Goal: Task Accomplishment & Management: Use online tool/utility

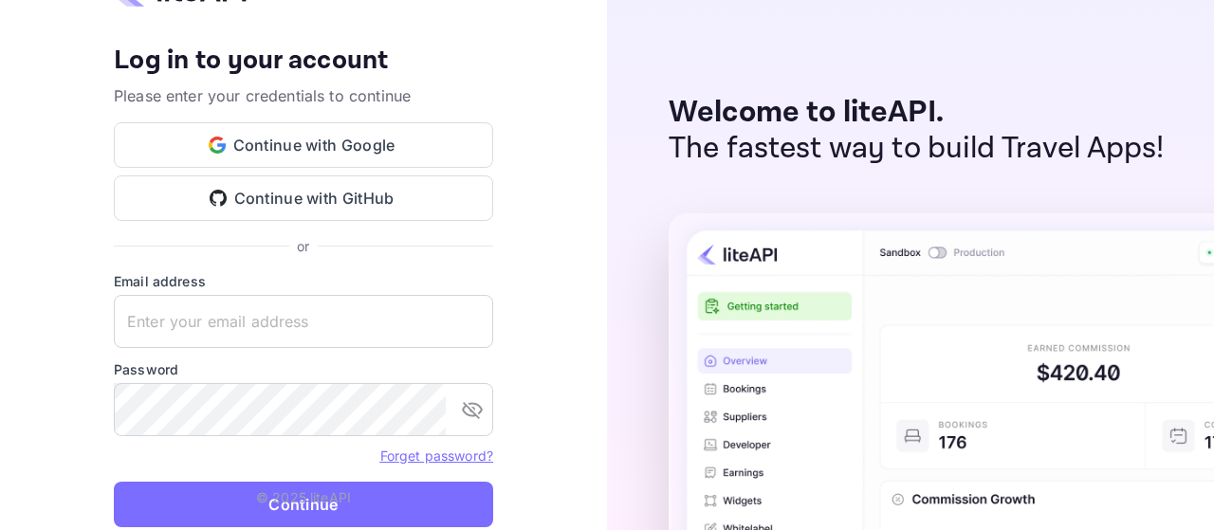
click at [352, 312] on input "text" at bounding box center [303, 321] width 379 height 53
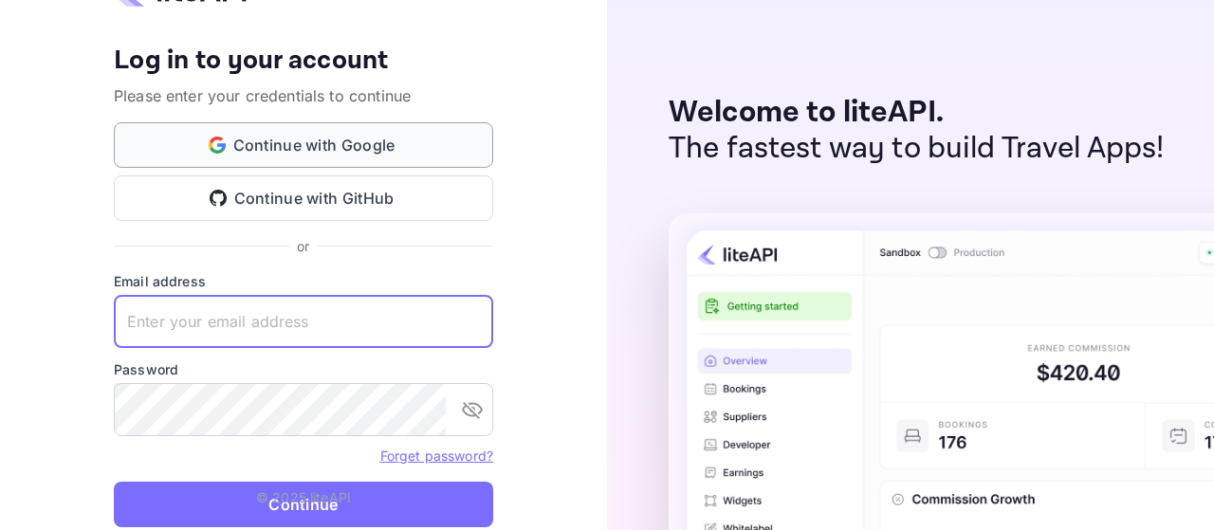
click at [348, 130] on button "Continue with Google" at bounding box center [303, 145] width 379 height 46
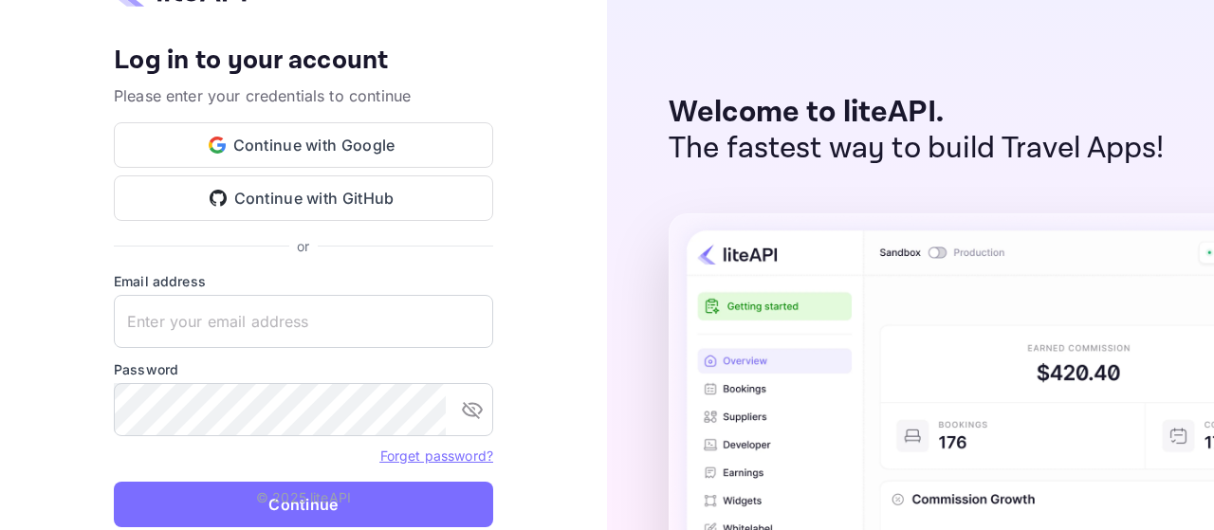
click at [486, 259] on div "Your account has been created successfully, a confirmation link has been sent t…" at bounding box center [303, 266] width 379 height 588
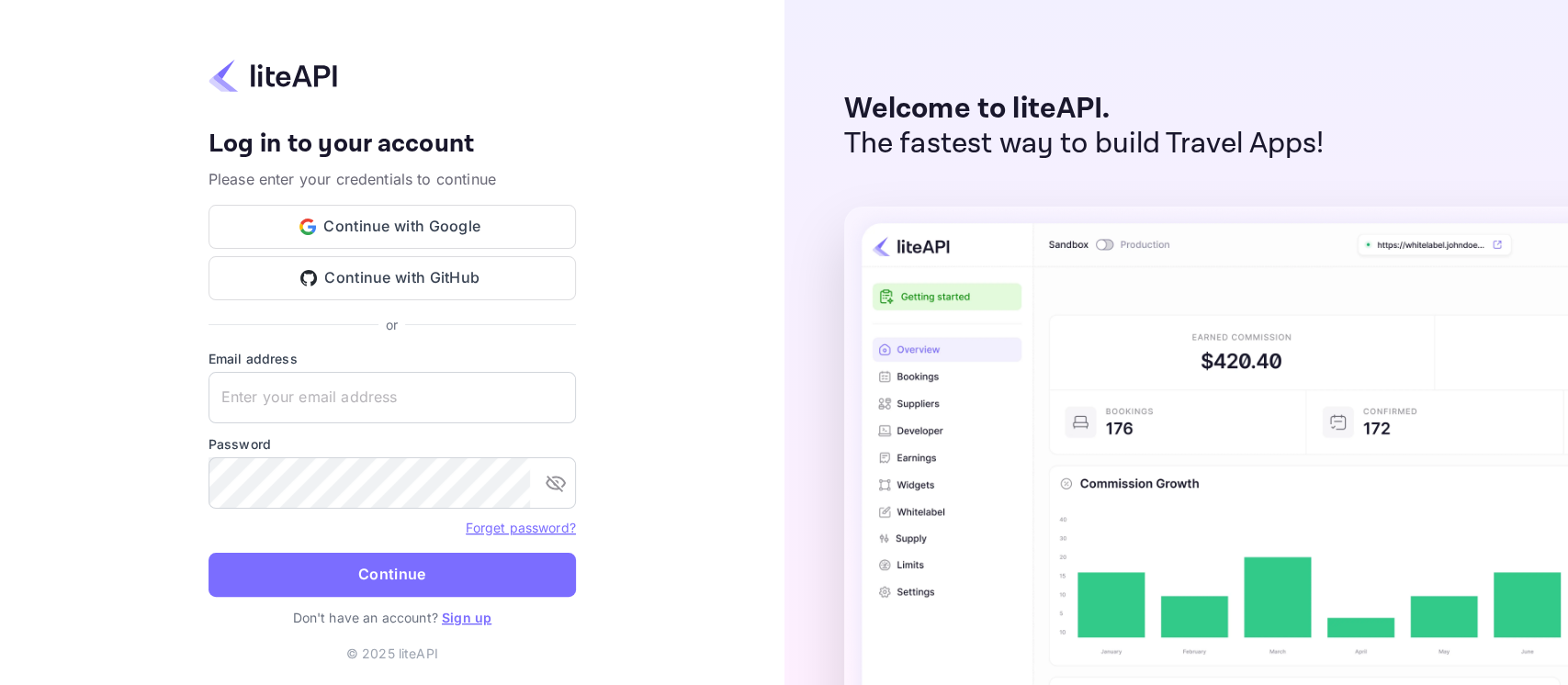
click at [473, 513] on link "Sign up" at bounding box center [466, 618] width 49 height 16
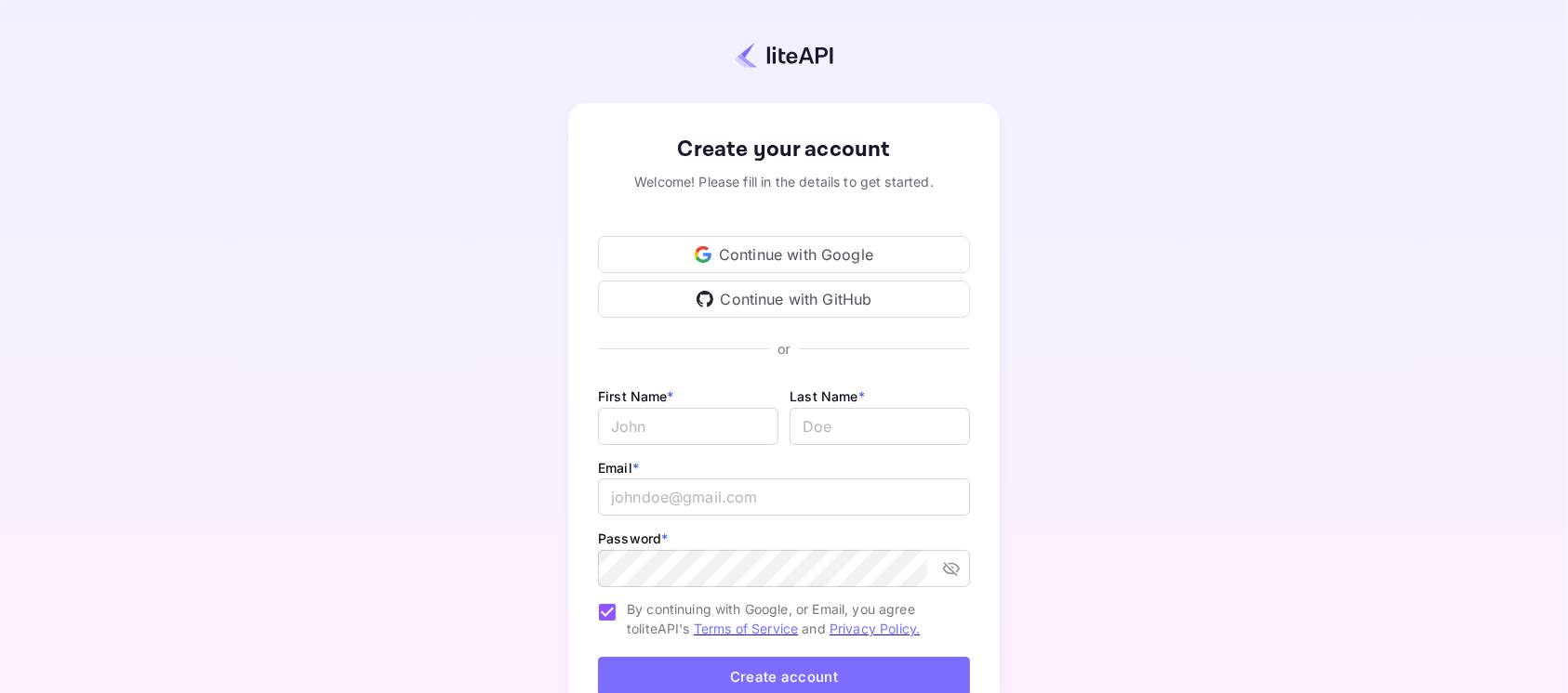
click at [759, 260] on div "Continue with Google" at bounding box center [784, 255] width 372 height 37
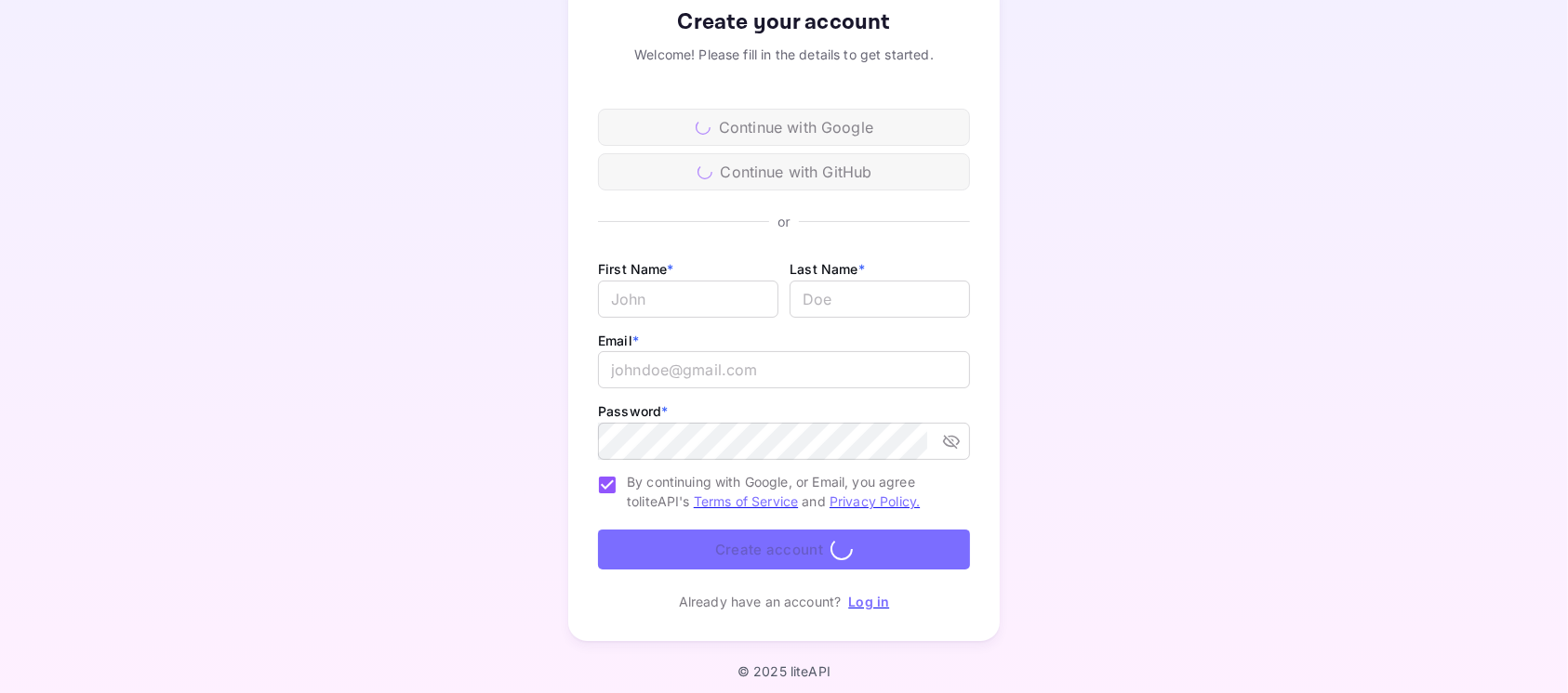
scroll to position [135, 0]
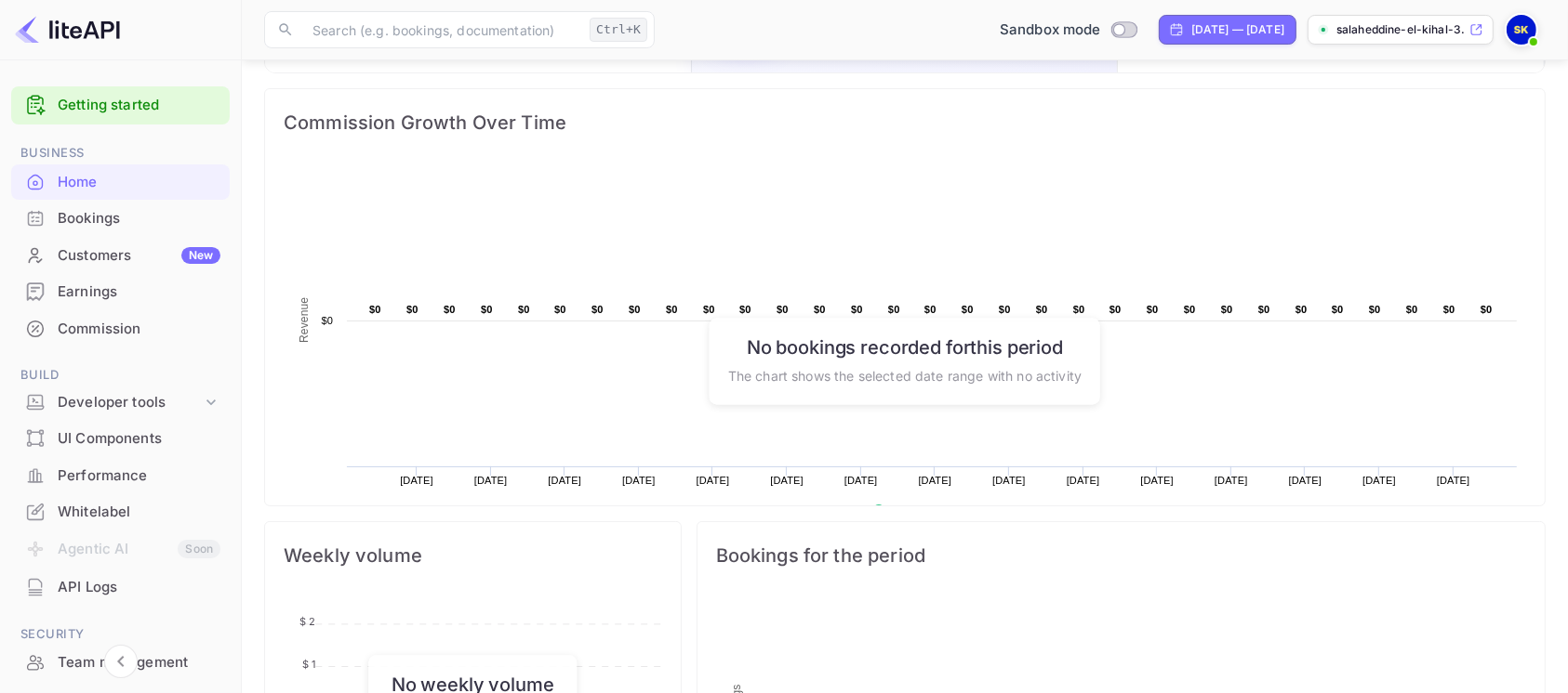
scroll to position [247, 0]
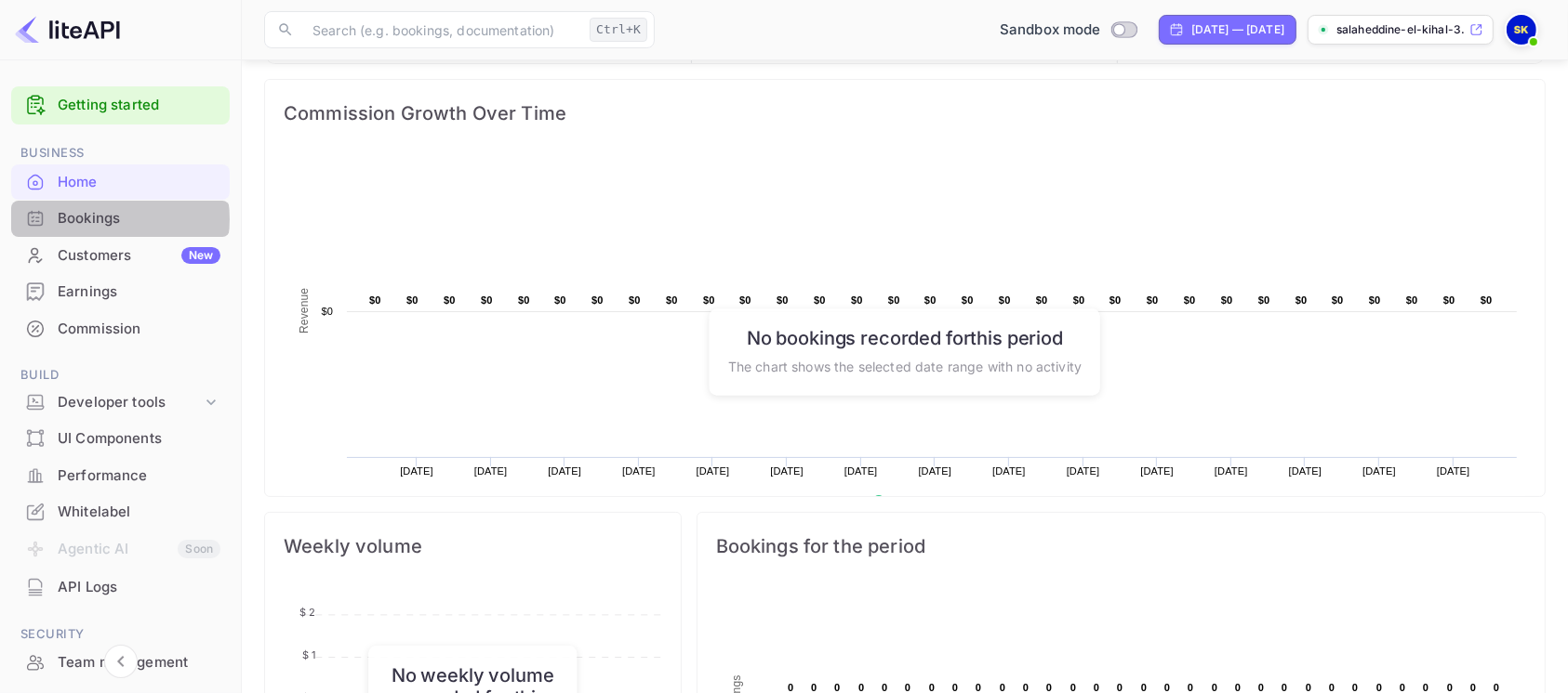
click at [102, 220] on div "Bookings" at bounding box center [139, 219] width 163 height 22
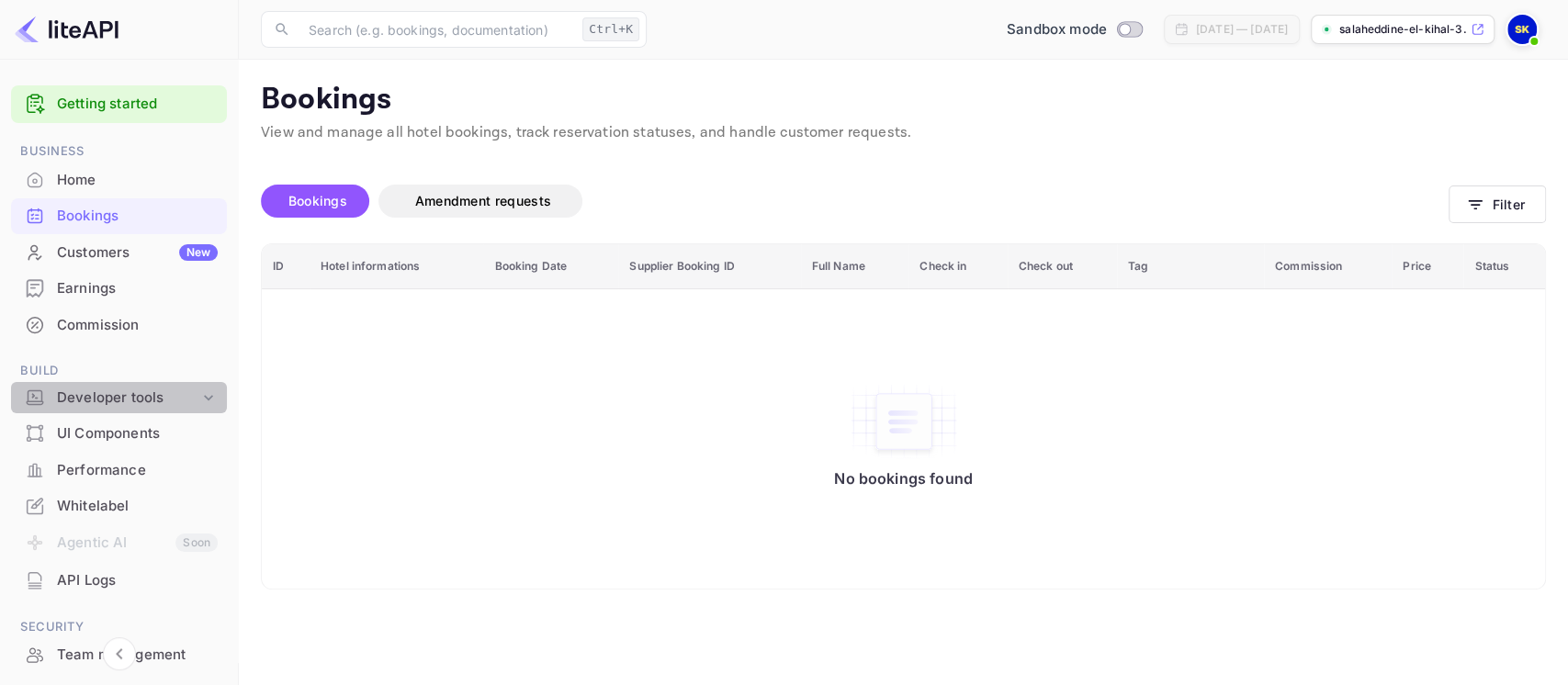
click at [104, 382] on div "Developer tools" at bounding box center [118, 397] width 216 height 32
